Goal: Find specific page/section: Locate a particular part of the current website

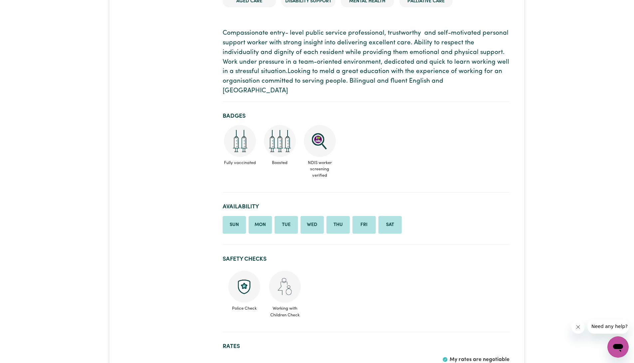
scroll to position [144, 0]
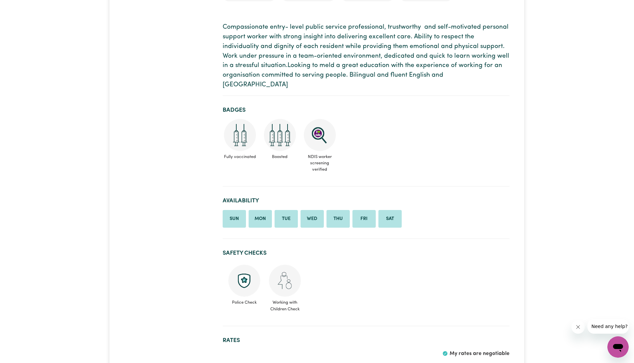
click at [285, 212] on li "Tue" at bounding box center [286, 219] width 23 height 18
click at [286, 212] on li "Tue" at bounding box center [286, 219] width 23 height 18
click at [310, 213] on li "Wed" at bounding box center [312, 219] width 23 height 18
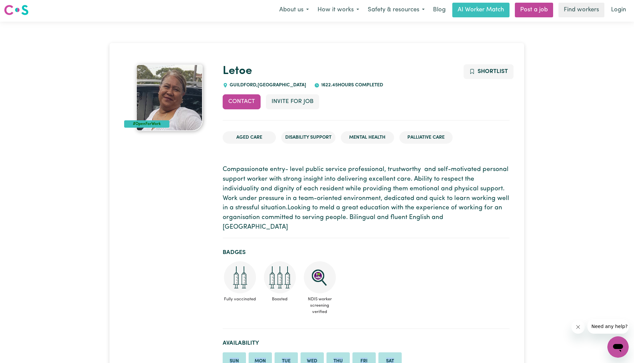
scroll to position [1, 0]
